Goal: Task Accomplishment & Management: Manage account settings

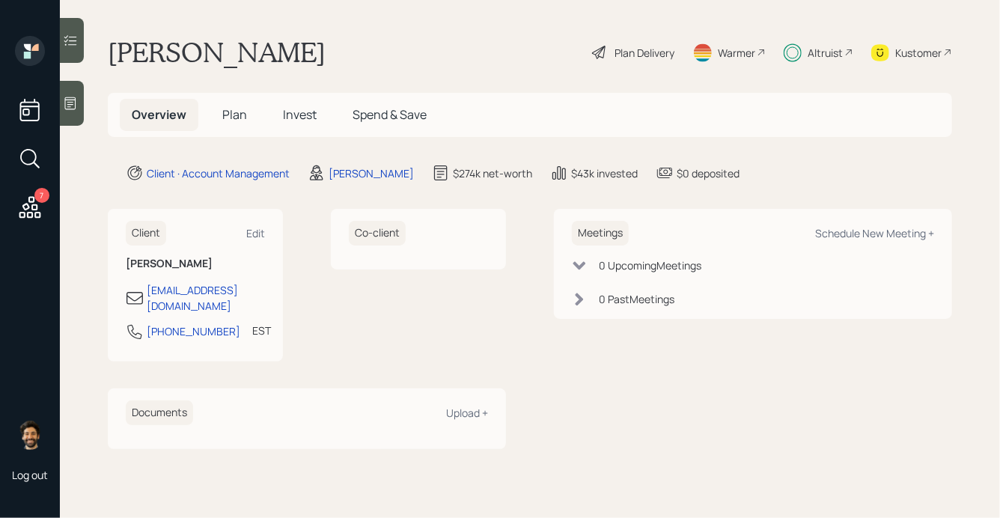
click at [291, 116] on span "Invest" at bounding box center [300, 114] width 34 height 16
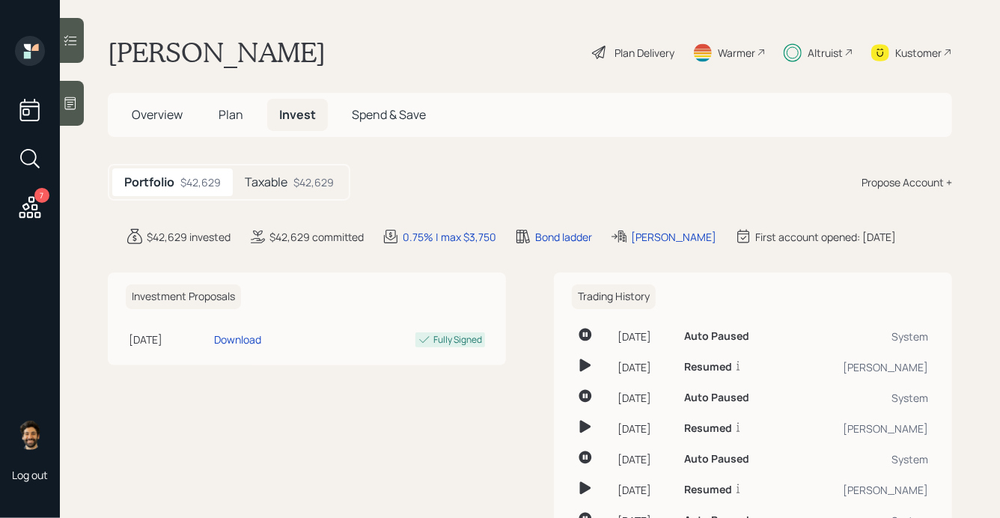
click at [282, 183] on h5 "Taxable" at bounding box center [266, 182] width 43 height 14
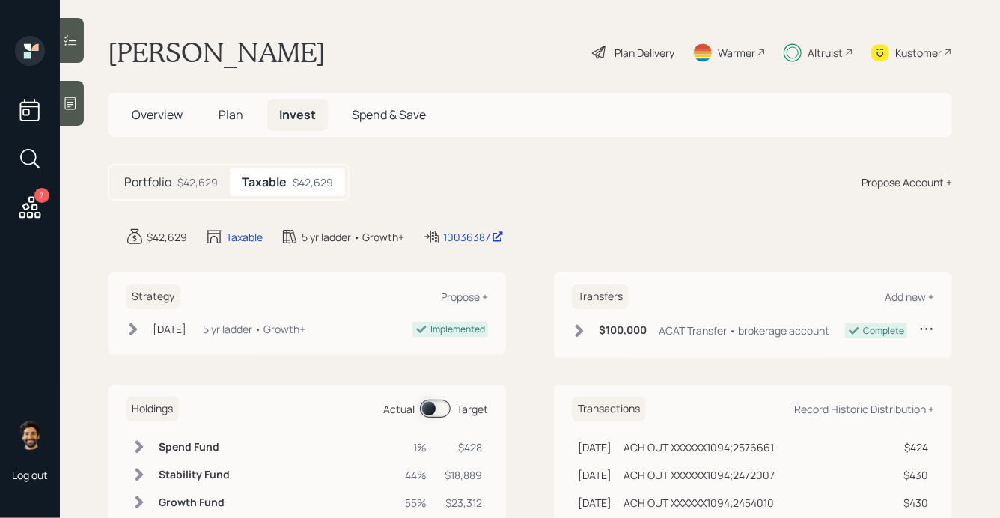
click at [441, 410] on span at bounding box center [435, 409] width 31 height 18
